Goal: Task Accomplishment & Management: Manage account settings

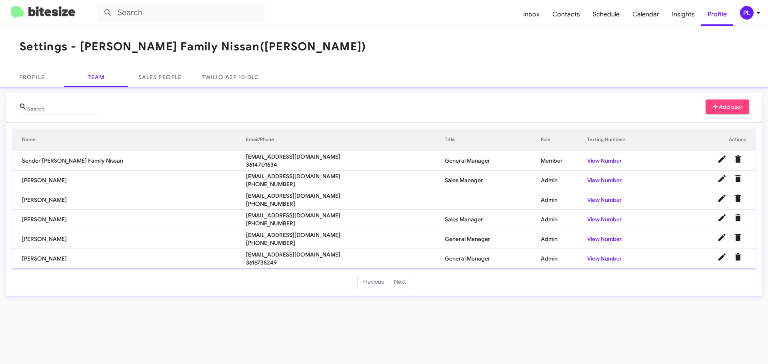
click at [756, 11] on icon at bounding box center [759, 13] width 10 height 10
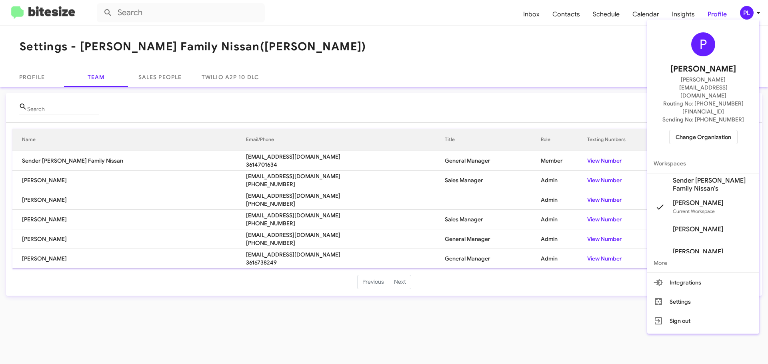
click at [682, 130] on span "Change Organization" at bounding box center [704, 137] width 56 height 14
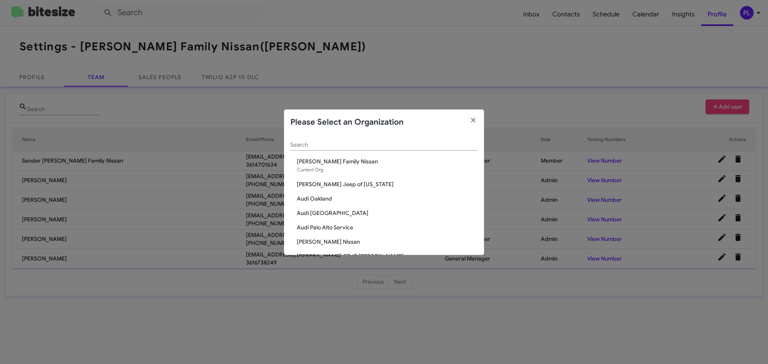
click at [412, 144] on input "Search" at bounding box center [383, 145] width 187 height 6
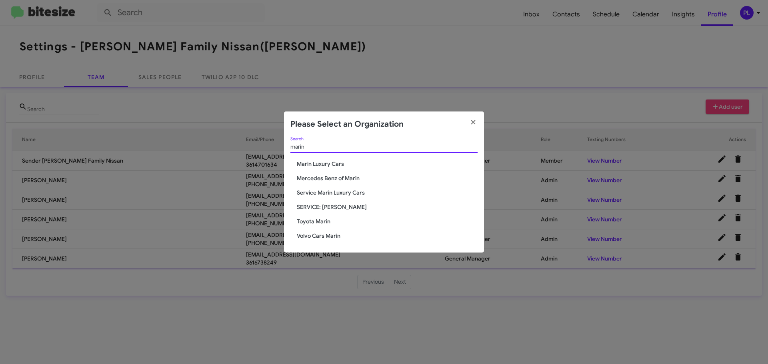
type input "marin"
click at [319, 194] on span "Service Marin Luxury Cars" at bounding box center [387, 193] width 181 height 8
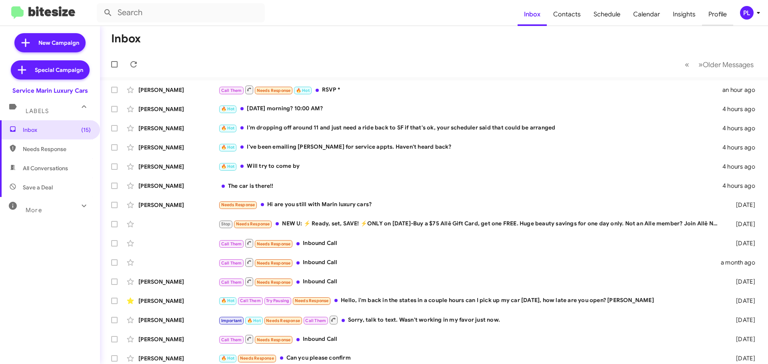
click at [725, 15] on span "Profile" at bounding box center [717, 14] width 31 height 23
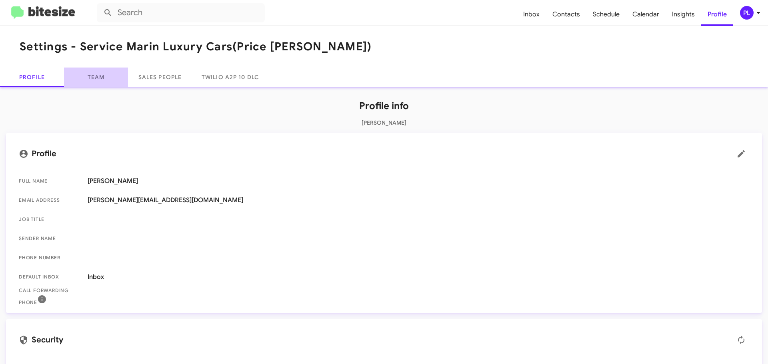
click at [96, 82] on link "Team" at bounding box center [96, 77] width 64 height 19
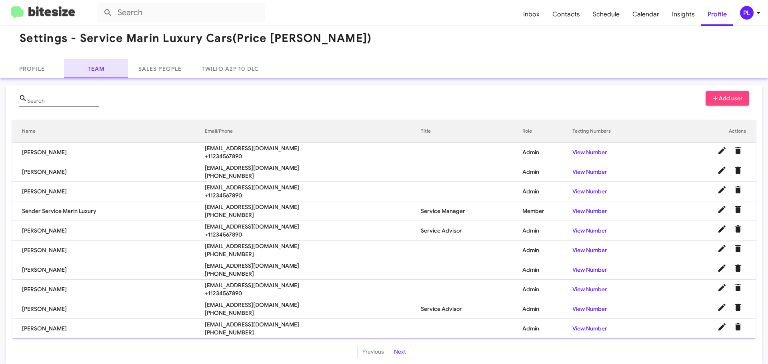
scroll to position [16, 0]
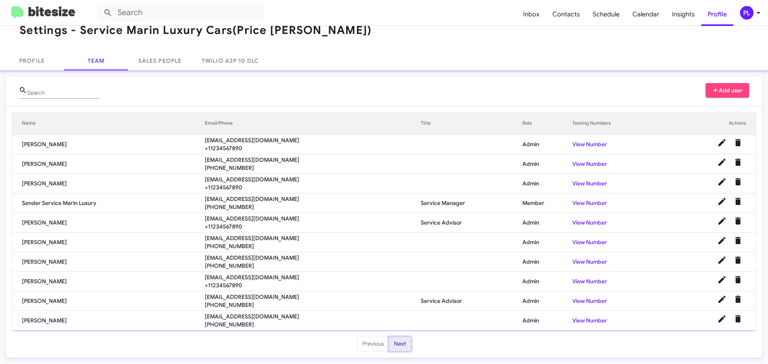
click at [404, 342] on button "Next" at bounding box center [400, 344] width 22 height 14
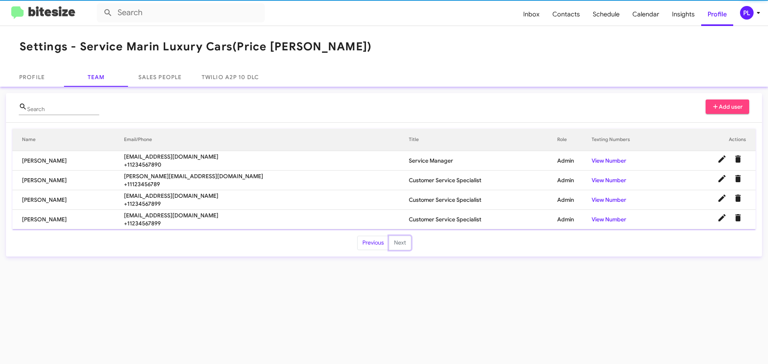
scroll to position [0, 0]
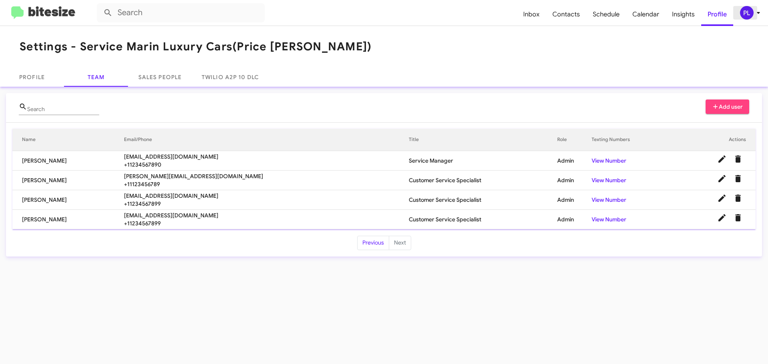
click at [756, 16] on icon at bounding box center [759, 13] width 10 height 10
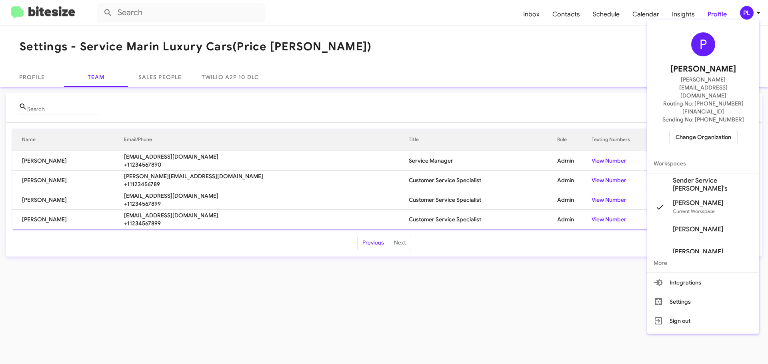
click at [706, 130] on span "Change Organization" at bounding box center [704, 137] width 56 height 14
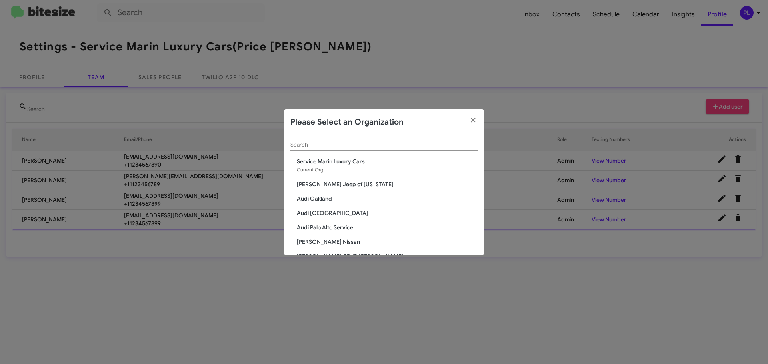
click at [328, 166] on div "Service Marin Luxury Cars Current Org" at bounding box center [387, 166] width 181 height 16
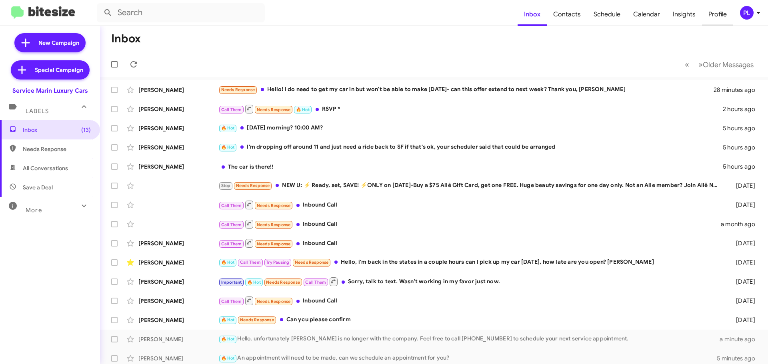
click at [721, 15] on span "Profile" at bounding box center [717, 14] width 31 height 23
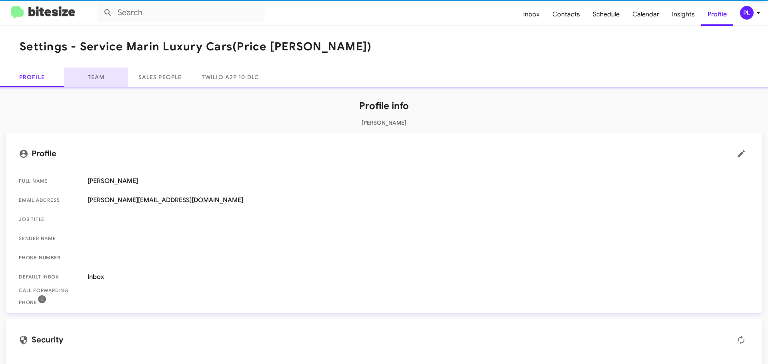
click at [92, 76] on link "Team" at bounding box center [96, 77] width 64 height 19
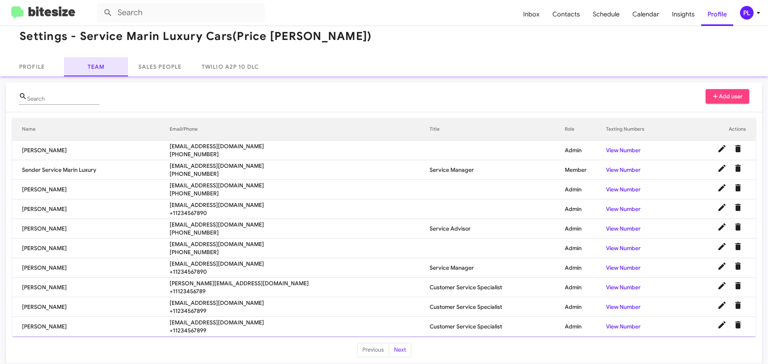
scroll to position [16, 0]
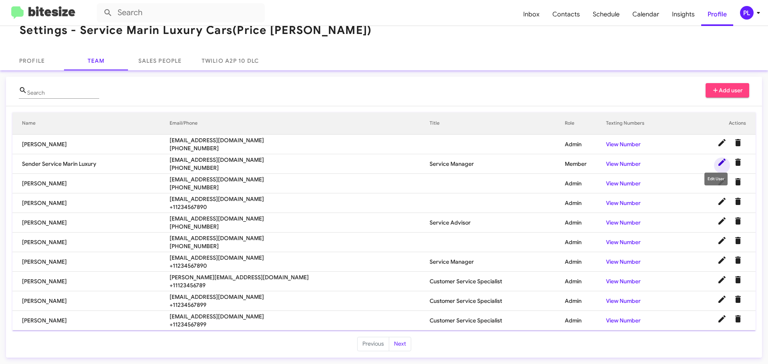
click at [717, 161] on icon at bounding box center [722, 163] width 10 height 10
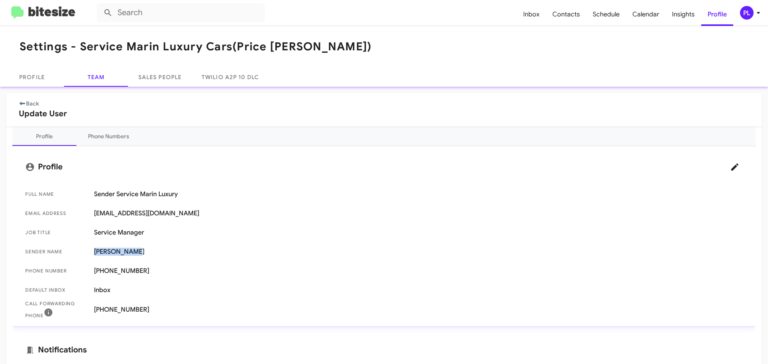
drag, startPoint x: 138, startPoint y: 252, endPoint x: 86, endPoint y: 254, distance: 52.0
click at [86, 254] on span "Sender Name Mike Codling" at bounding box center [384, 251] width 731 height 19
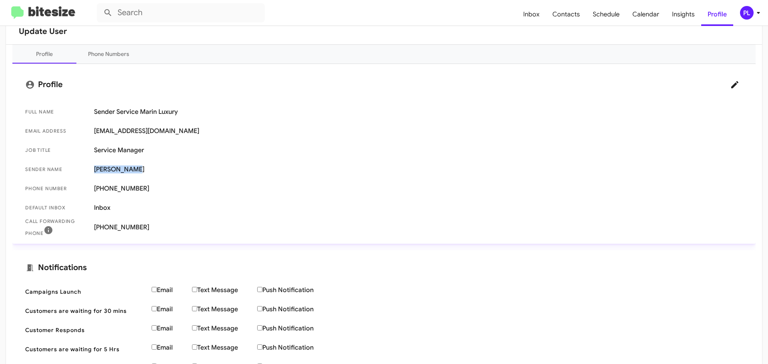
scroll to position [15, 0]
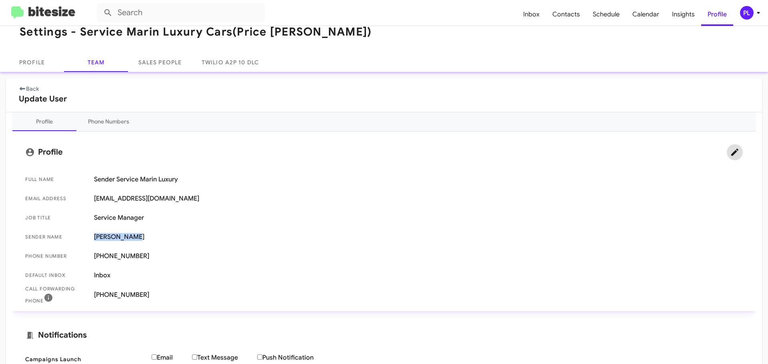
click at [731, 152] on icon at bounding box center [734, 152] width 7 height 7
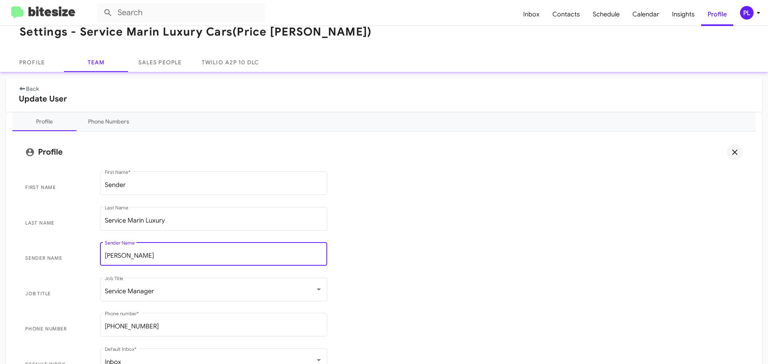
drag, startPoint x: 95, startPoint y: 252, endPoint x: 87, endPoint y: 251, distance: 8.0
click at [87, 251] on span "Sender Name Mike Codling Sender Name" at bounding box center [384, 259] width 731 height 36
type input "[PERSON_NAME]"
click at [478, 256] on span "Sender Name Yordano Rios Sender Name" at bounding box center [384, 259] width 731 height 36
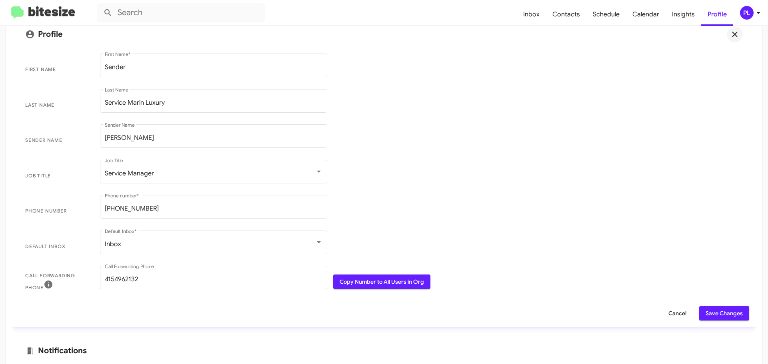
scroll to position [215, 0]
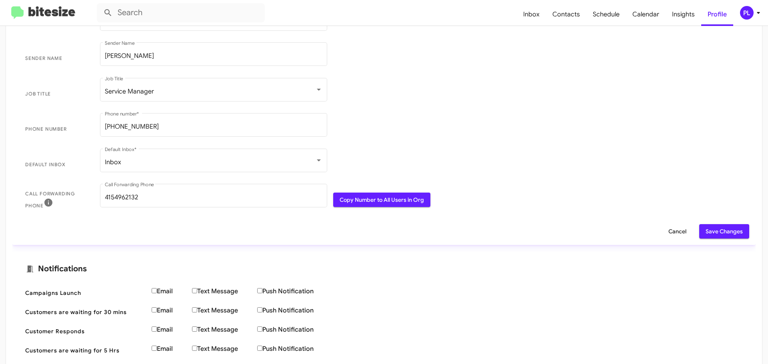
click at [723, 234] on span "Save Changes" at bounding box center [724, 231] width 37 height 14
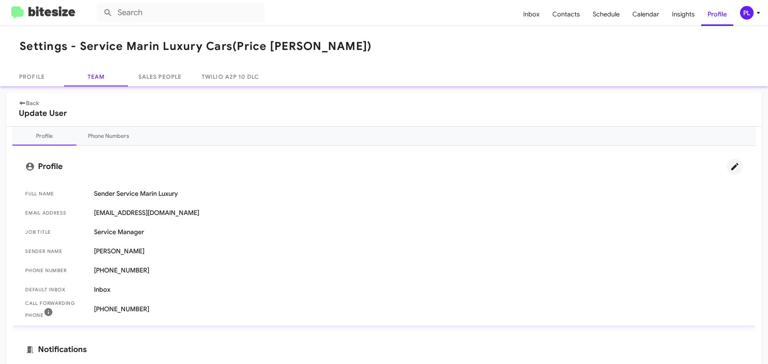
scroll to position [0, 0]
click at [532, 20] on span "Inbox" at bounding box center [531, 14] width 29 height 23
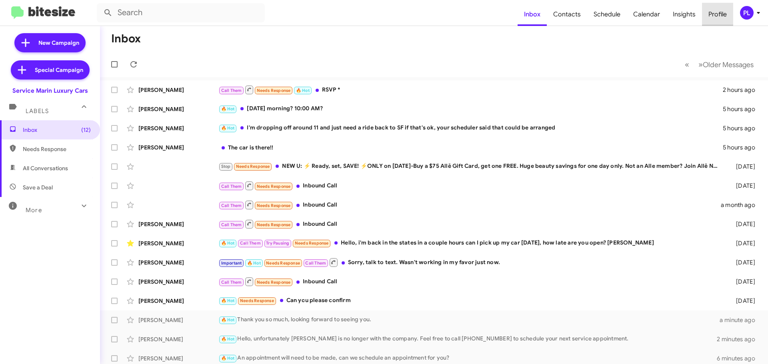
click at [714, 13] on span "Profile" at bounding box center [717, 14] width 31 height 23
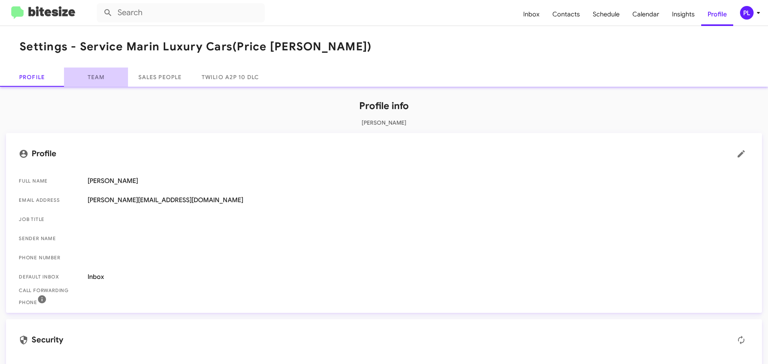
click at [94, 81] on link "Team" at bounding box center [96, 77] width 64 height 19
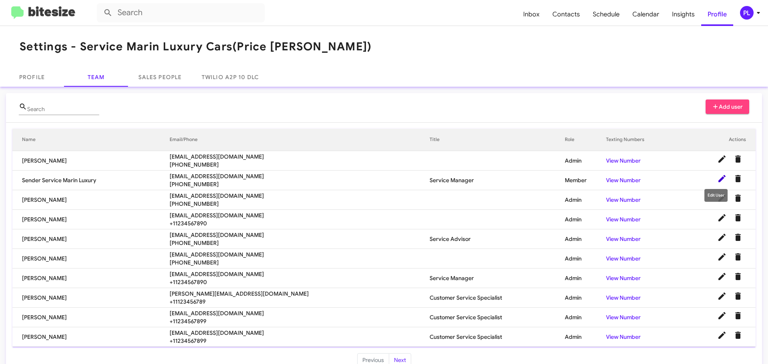
click at [719, 178] on icon at bounding box center [722, 179] width 10 height 10
